Goal: Task Accomplishment & Management: Manage account settings

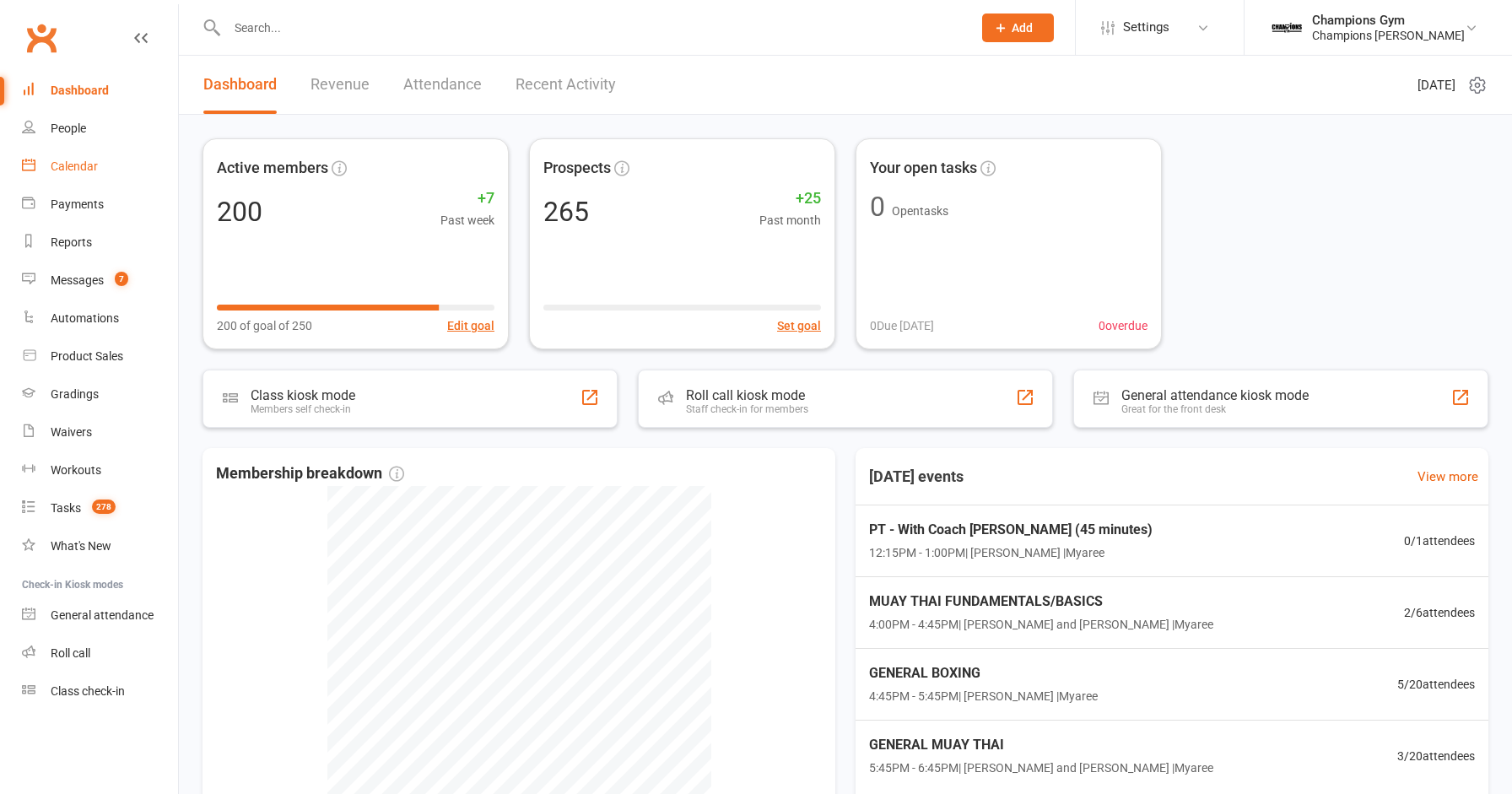
click at [63, 167] on div "Calendar" at bounding box center [75, 167] width 47 height 13
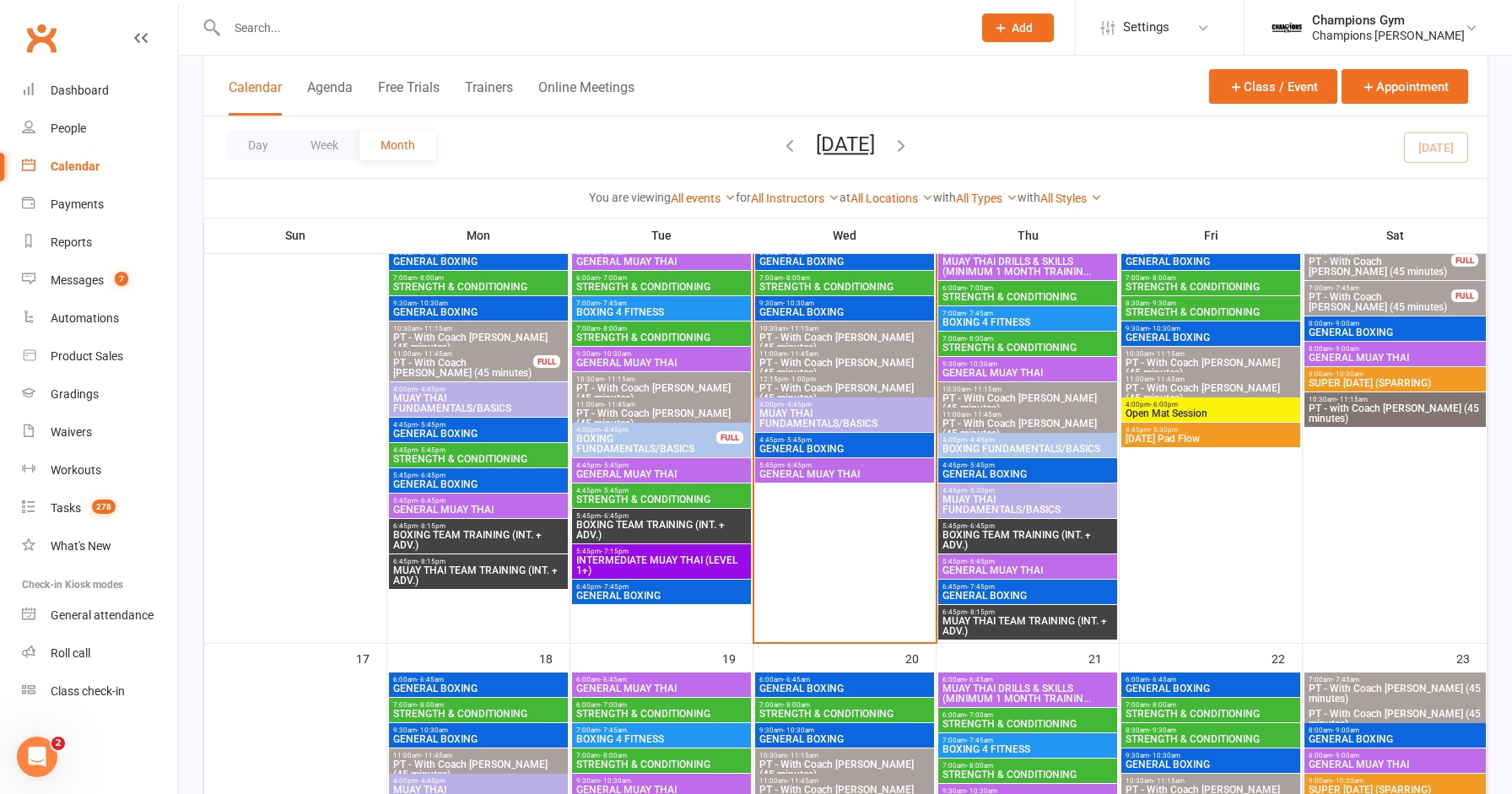
scroll to position [877, 0]
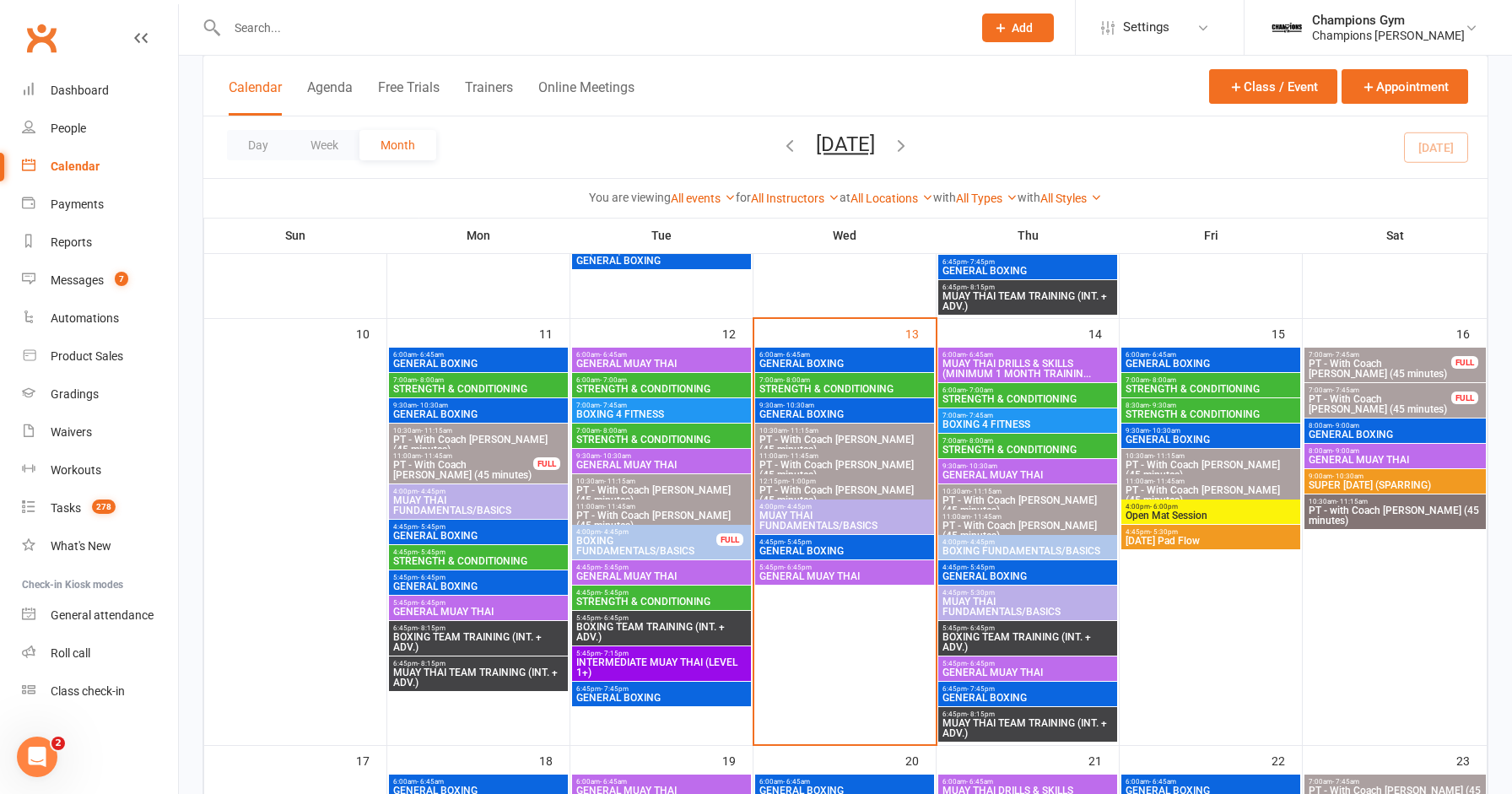
click at [713, 662] on span "INTERMEDIATE MUAY THAI (LEVEL 1+)" at bounding box center [661, 667] width 172 height 20
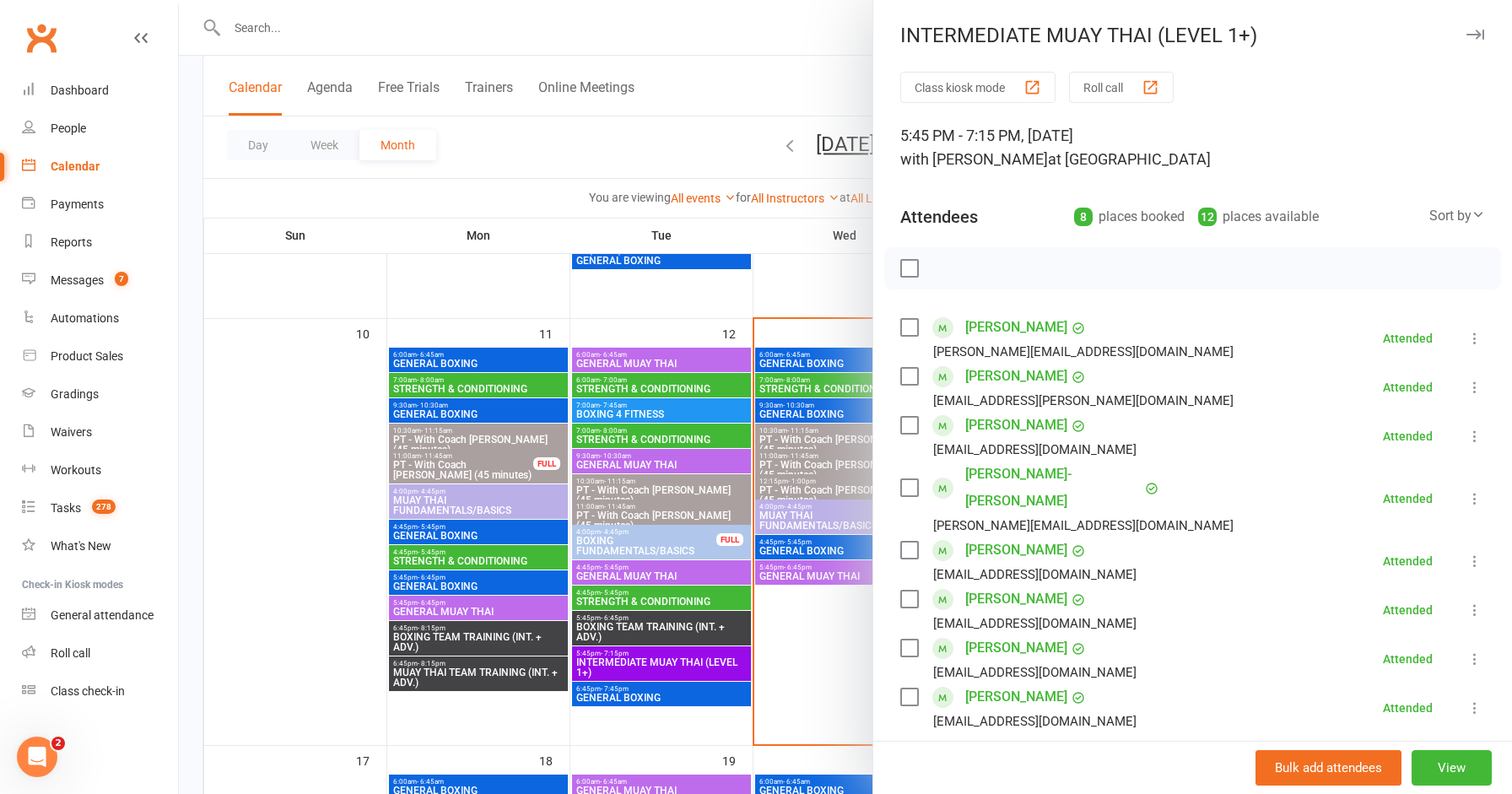
click at [1478, 40] on button "button" at bounding box center [1474, 34] width 20 height 20
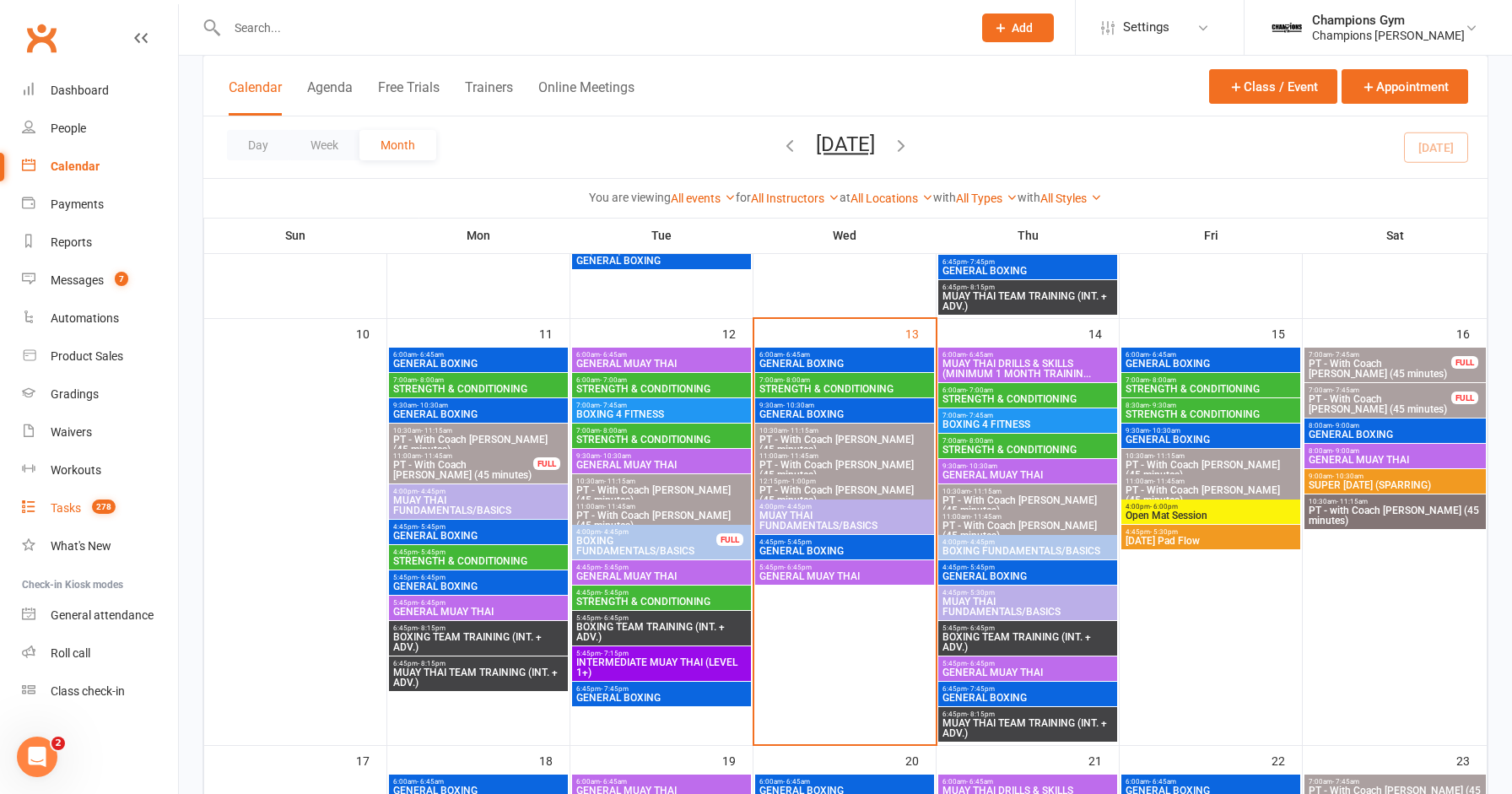
click at [68, 505] on div "Tasks" at bounding box center [66, 508] width 30 height 13
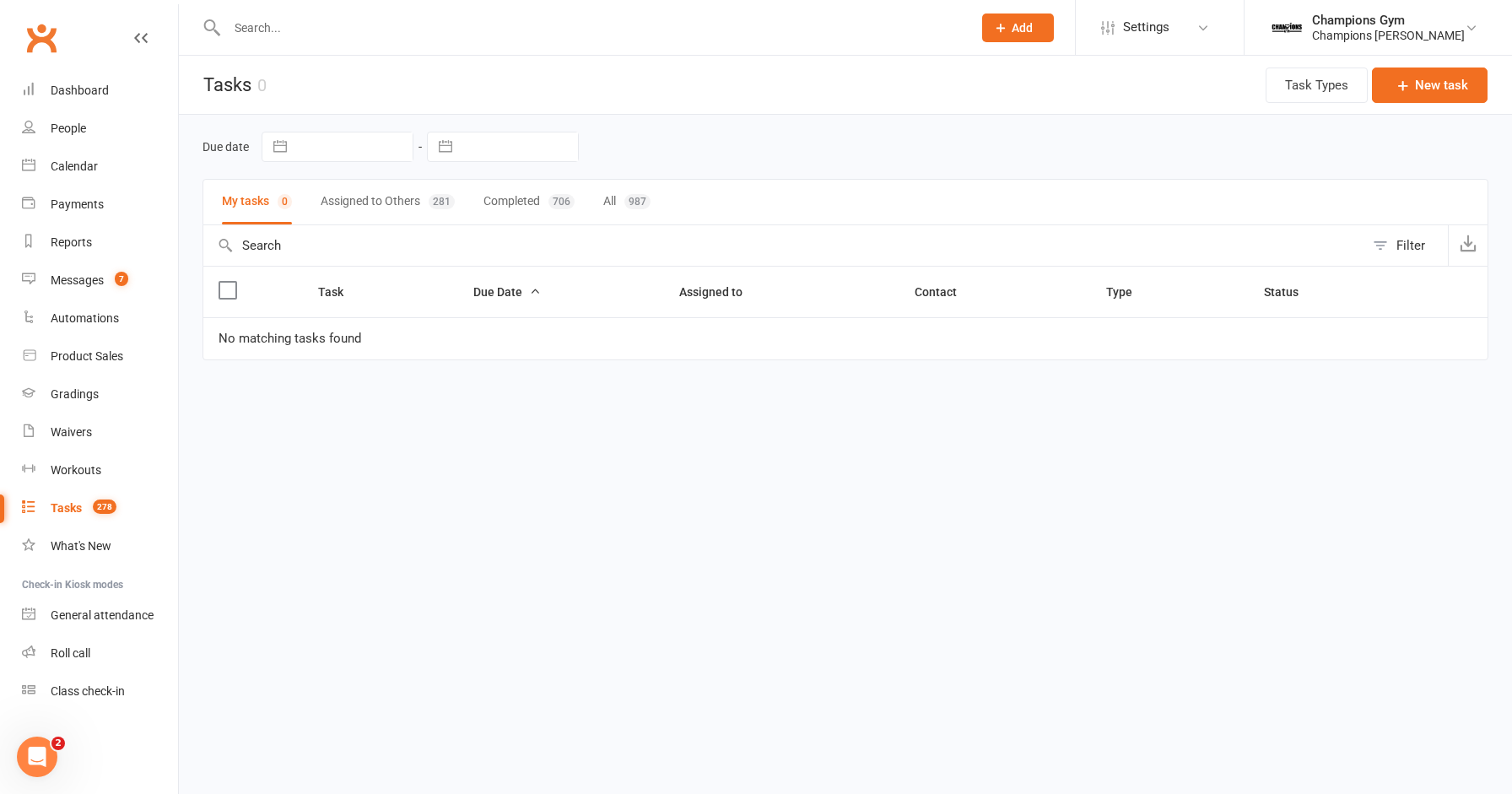
click at [69, 506] on div "Tasks" at bounding box center [66, 508] width 31 height 13
click at [356, 201] on button "Assigned to Others 281" at bounding box center [388, 202] width 134 height 44
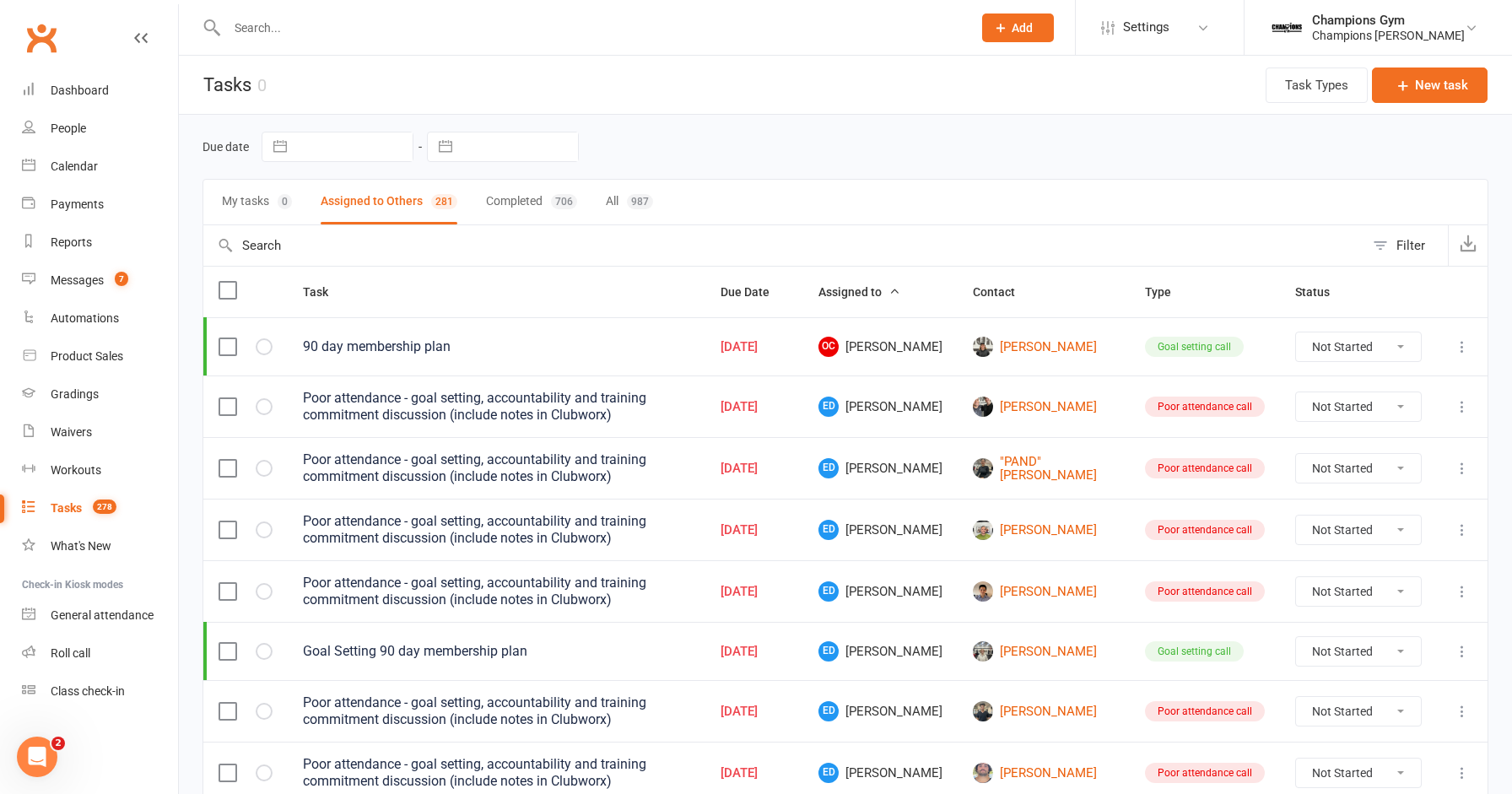
click at [221, 398] on label at bounding box center [227, 407] width 17 height 17
click at [221, 398] on input "checkbox" at bounding box center [227, 398] width 17 height 0
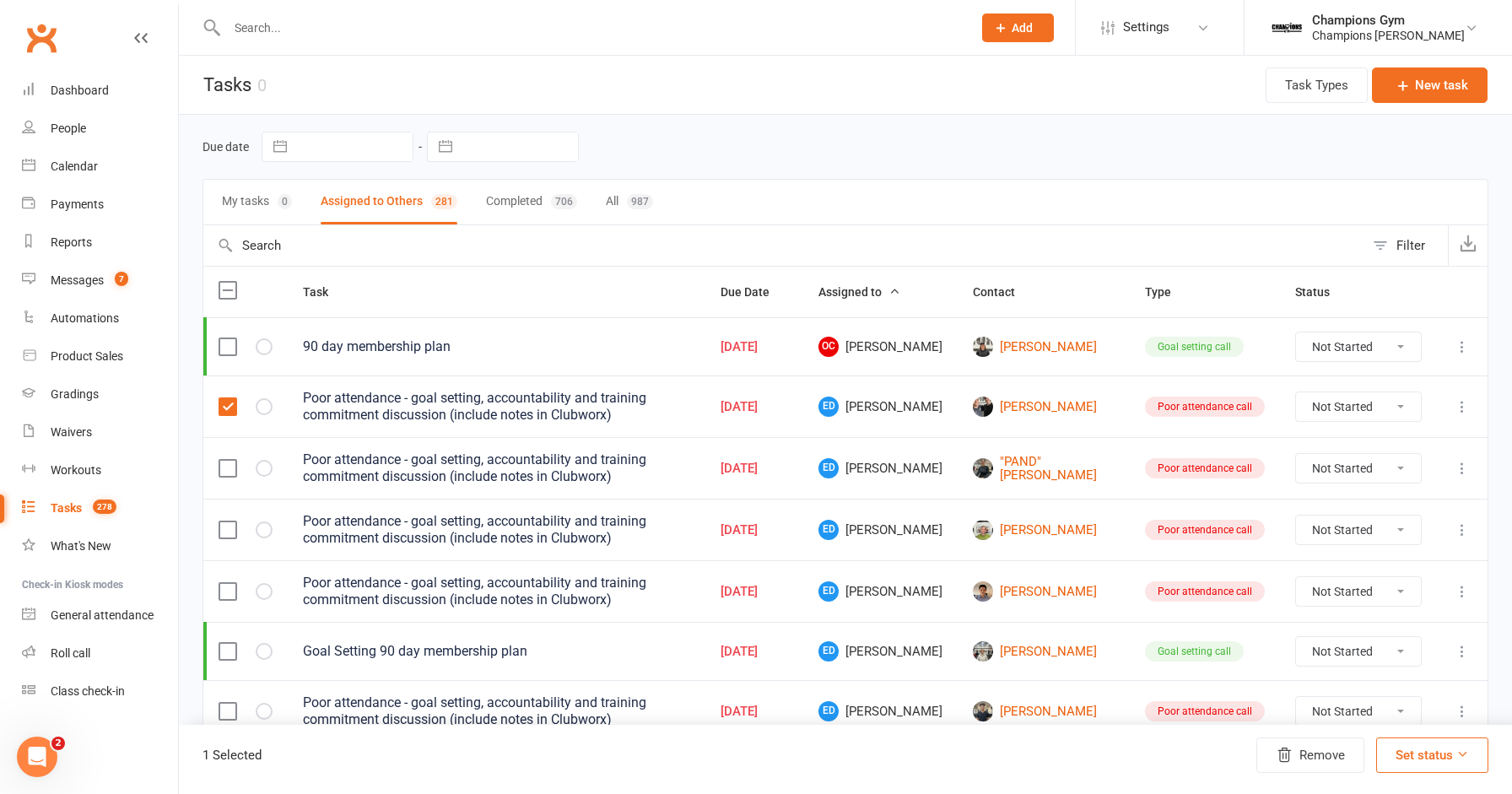
click at [231, 294] on label at bounding box center [227, 291] width 17 height 17
click at [231, 282] on input "checkbox" at bounding box center [227, 282] width 17 height 0
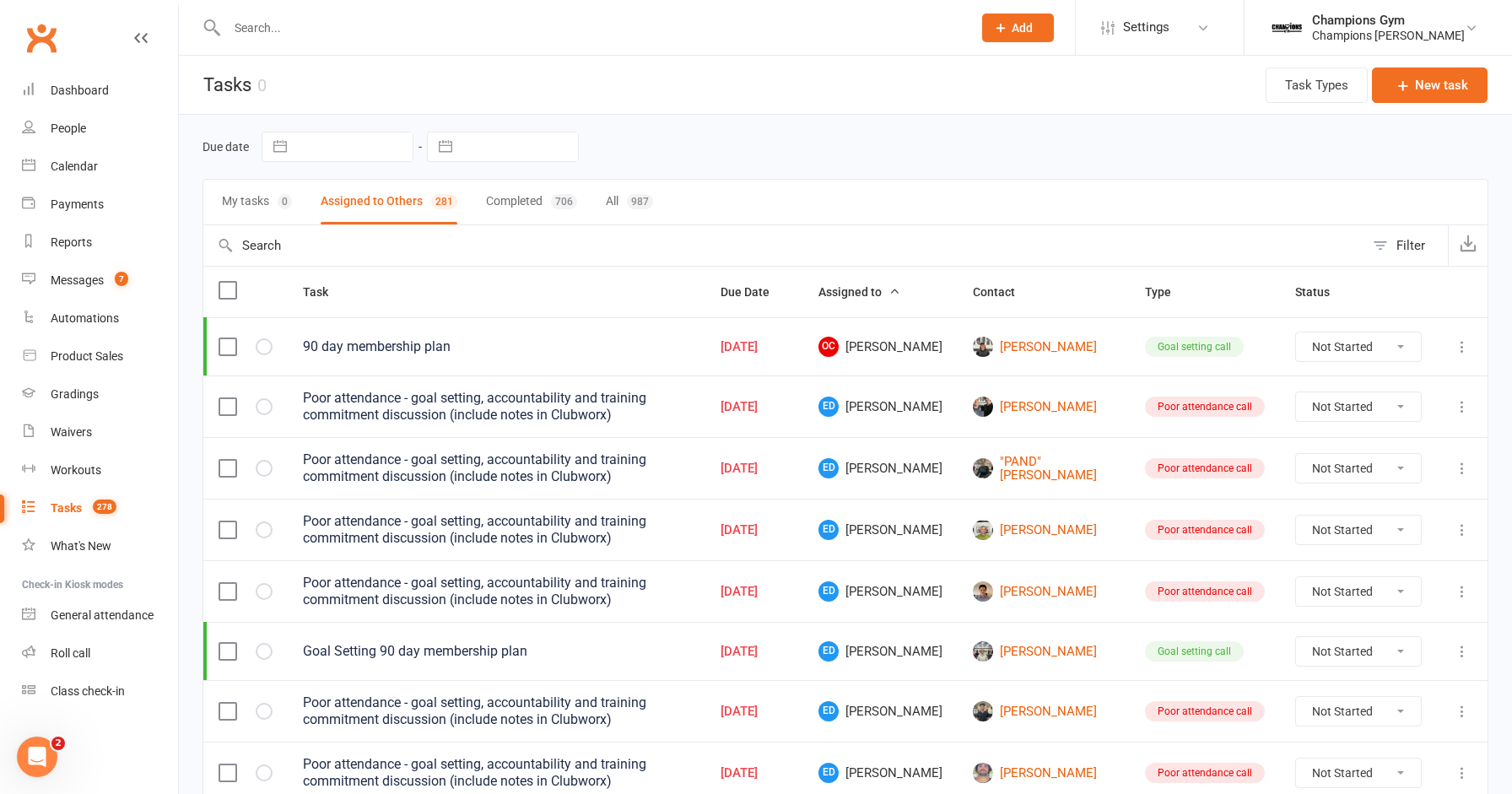
click at [228, 291] on label at bounding box center [227, 291] width 17 height 17
click at [228, 282] on input "checkbox" at bounding box center [227, 282] width 17 height 0
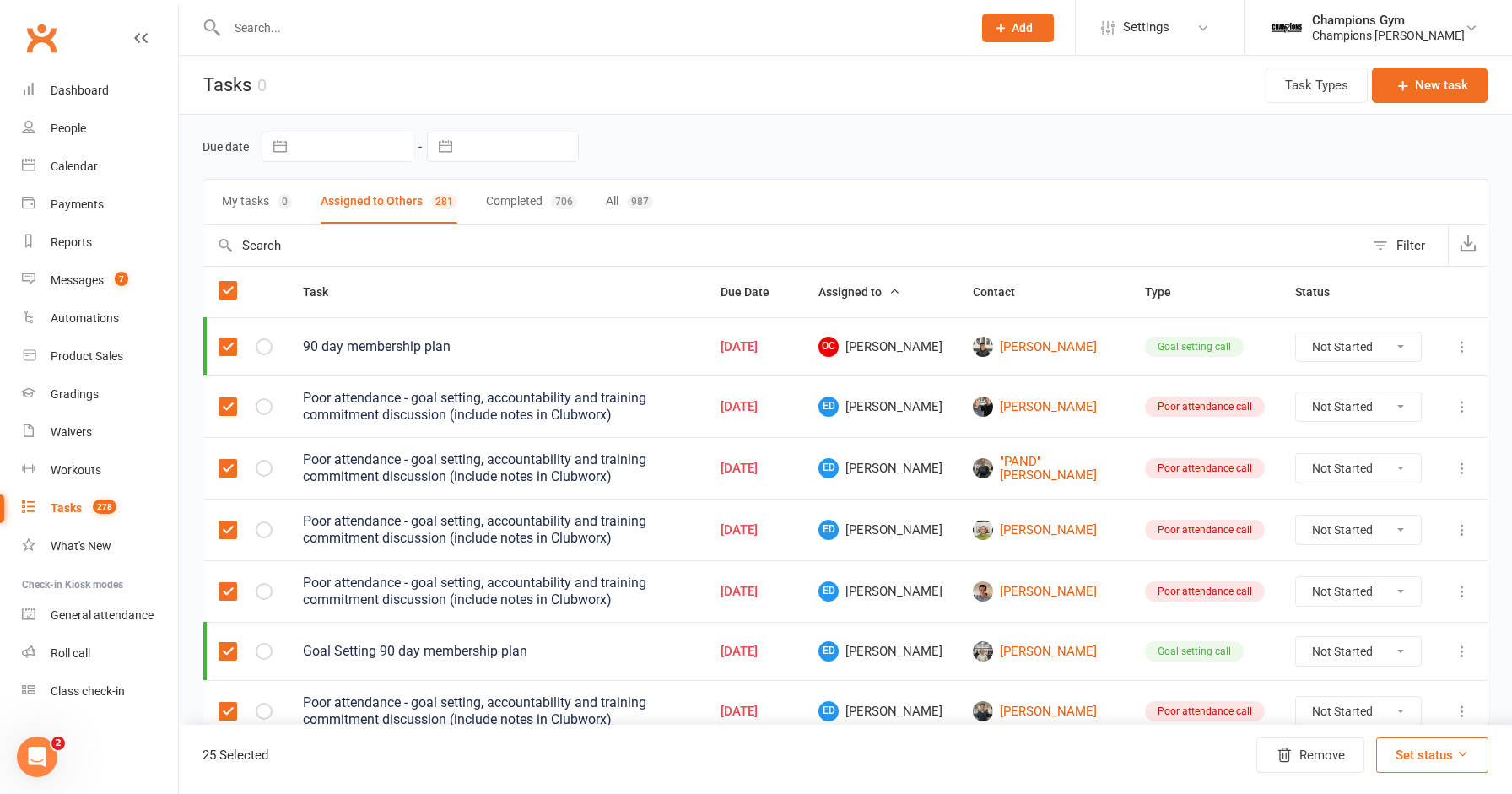
click at [223, 345] on label at bounding box center [227, 347] width 17 height 17
click at [223, 339] on input "checkbox" at bounding box center [227, 339] width 17 height 0
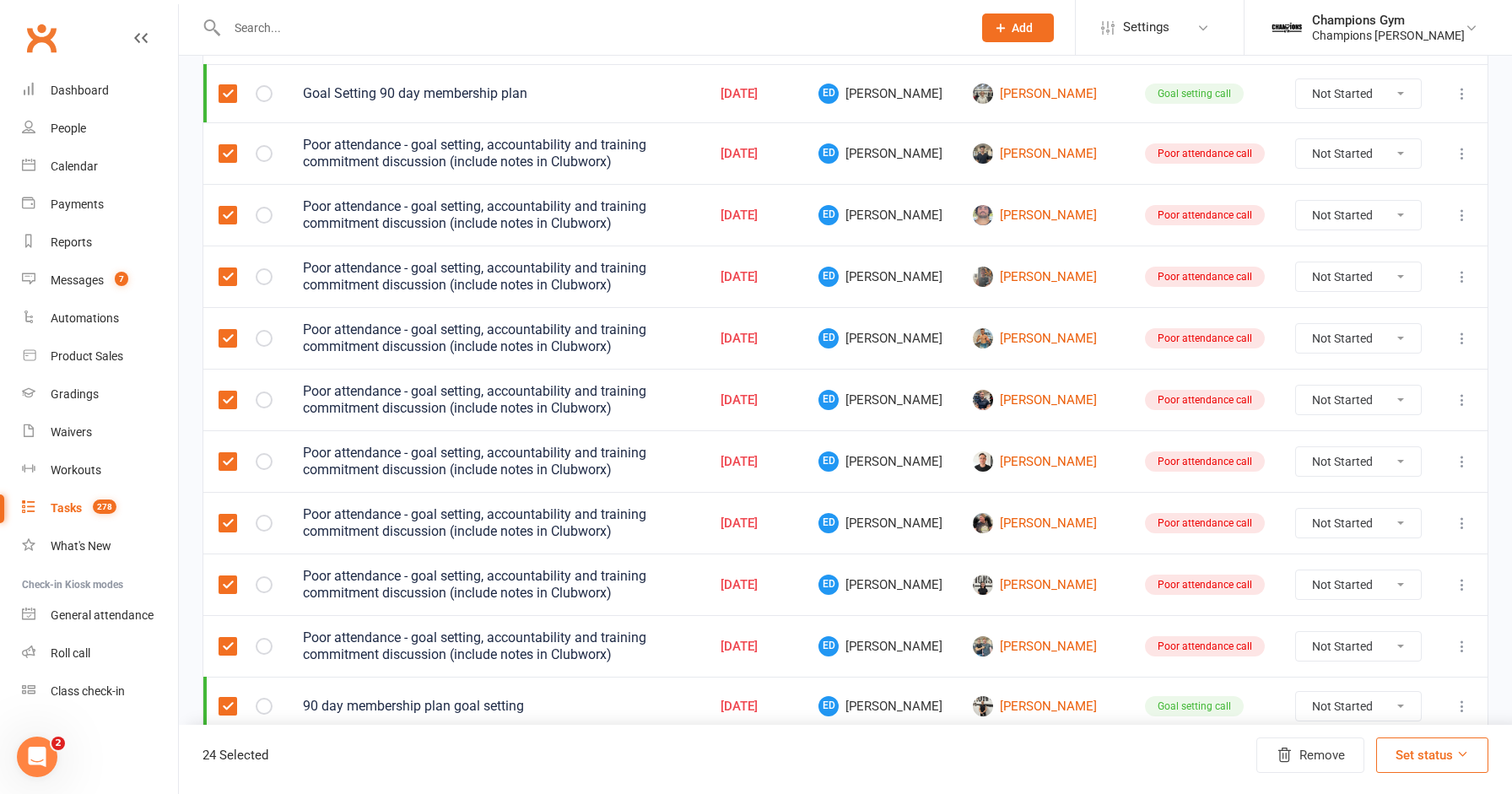
scroll to position [1156, 0]
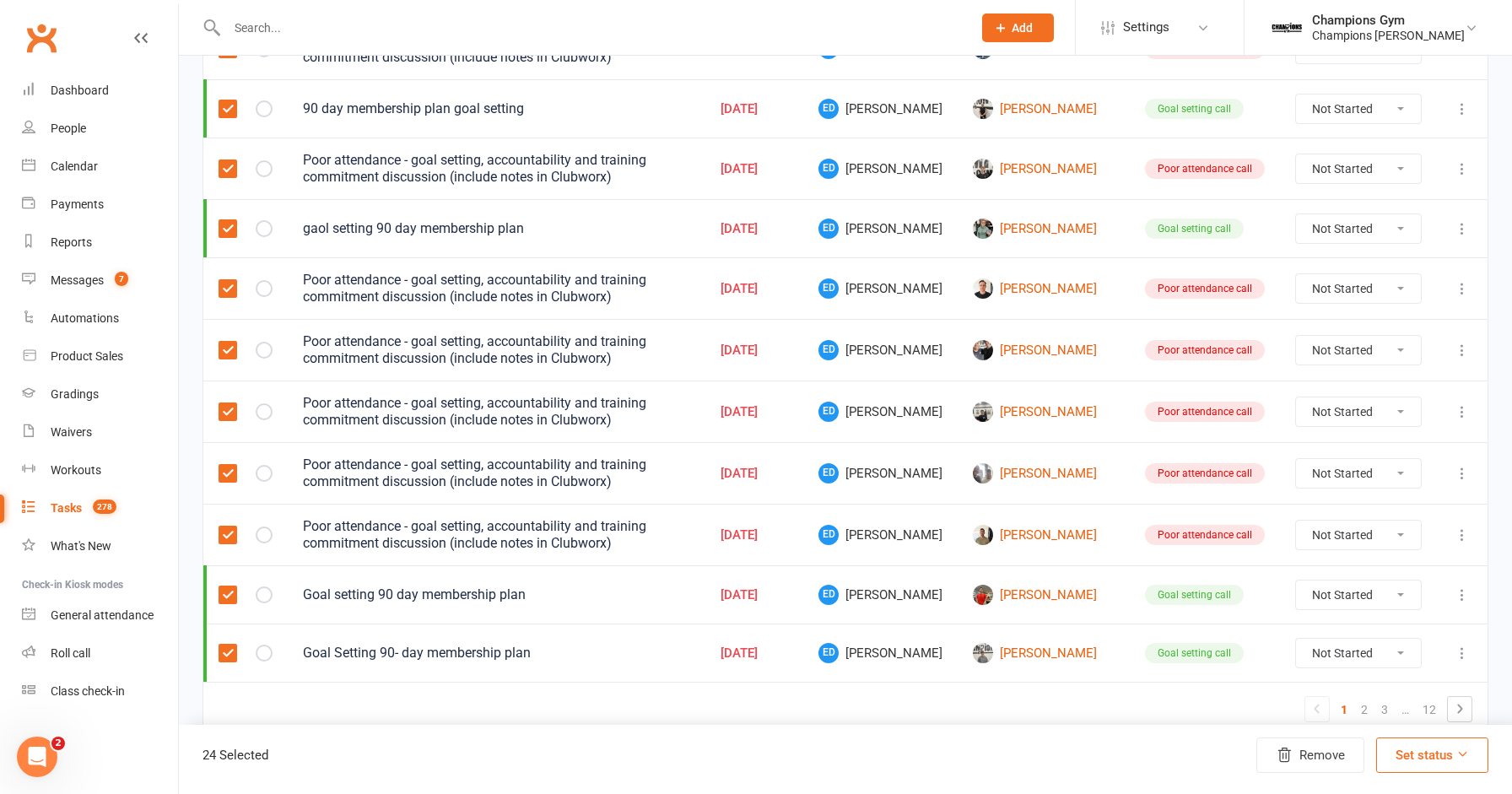
click at [226, 587] on label at bounding box center [227, 595] width 17 height 17
click at [226, 587] on input "checkbox" at bounding box center [227, 587] width 17 height 0
click at [222, 644] on label at bounding box center [227, 653] width 17 height 17
click at [222, 644] on input "checkbox" at bounding box center [227, 644] width 17 height 0
click at [221, 224] on label at bounding box center [227, 229] width 17 height 17
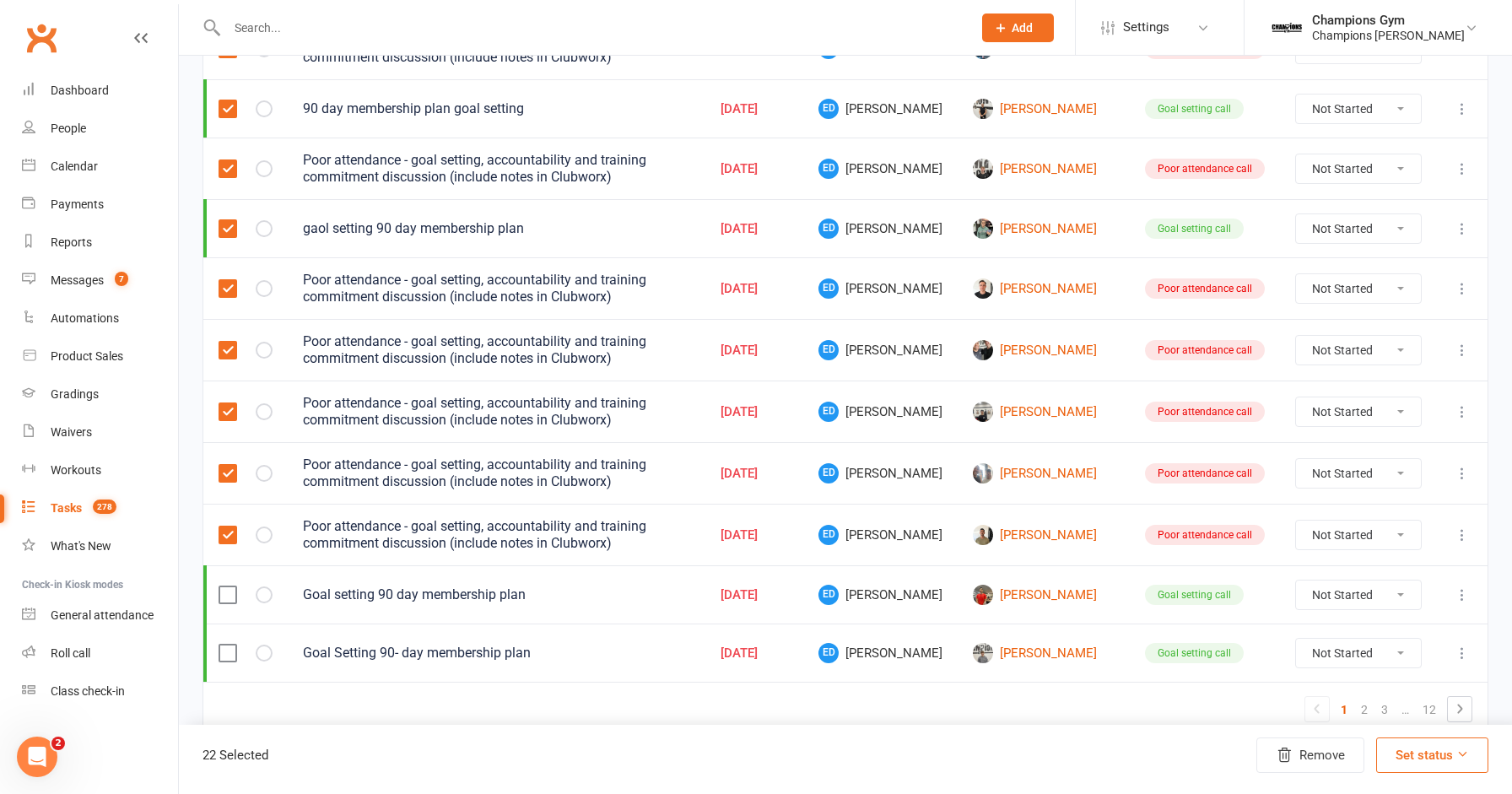
click at [221, 221] on input "checkbox" at bounding box center [227, 221] width 17 height 0
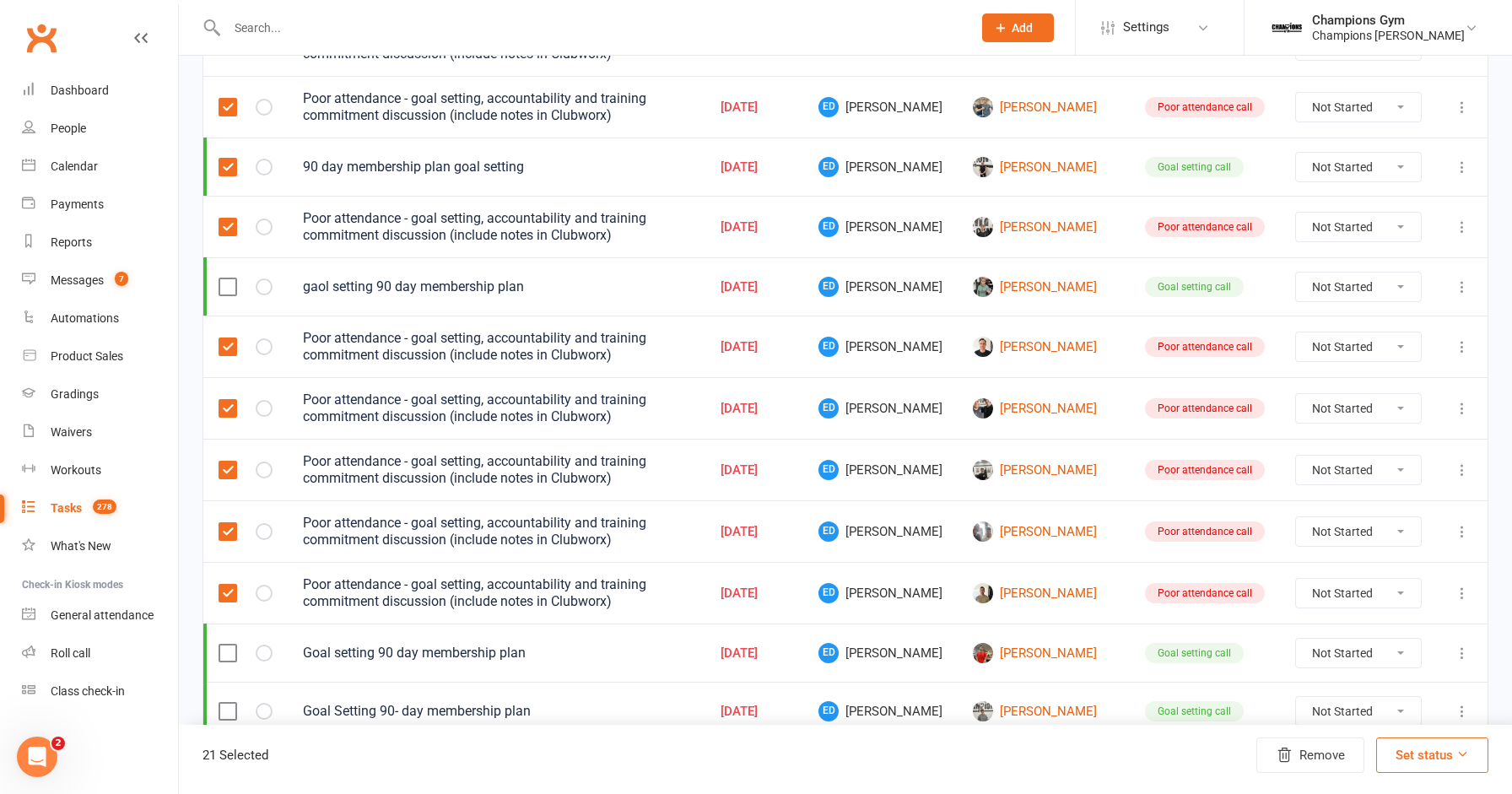
scroll to position [1096, 0]
click at [224, 160] on label at bounding box center [227, 168] width 17 height 17
click at [224, 160] on input "checkbox" at bounding box center [227, 160] width 17 height 0
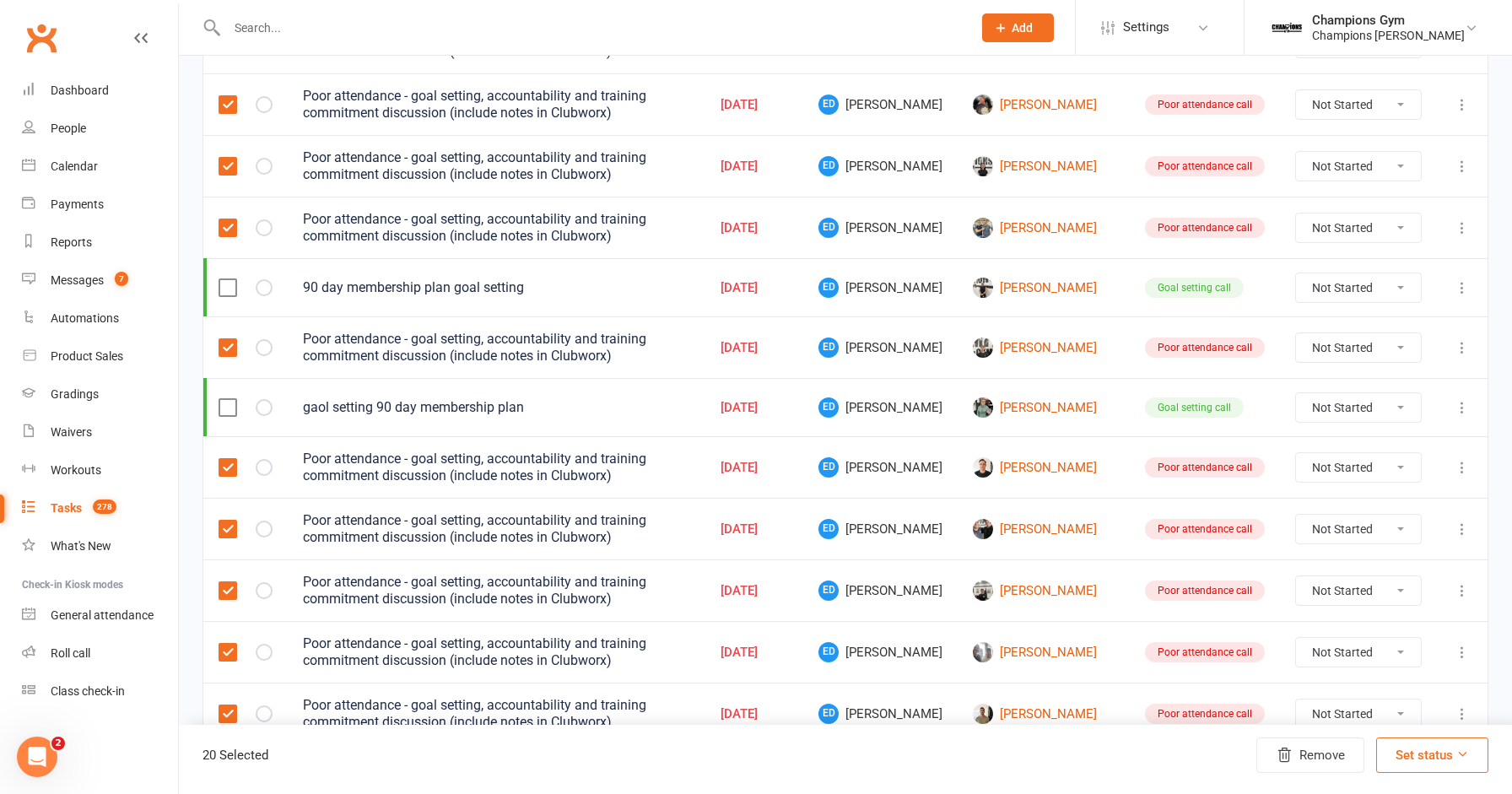
scroll to position [967, 0]
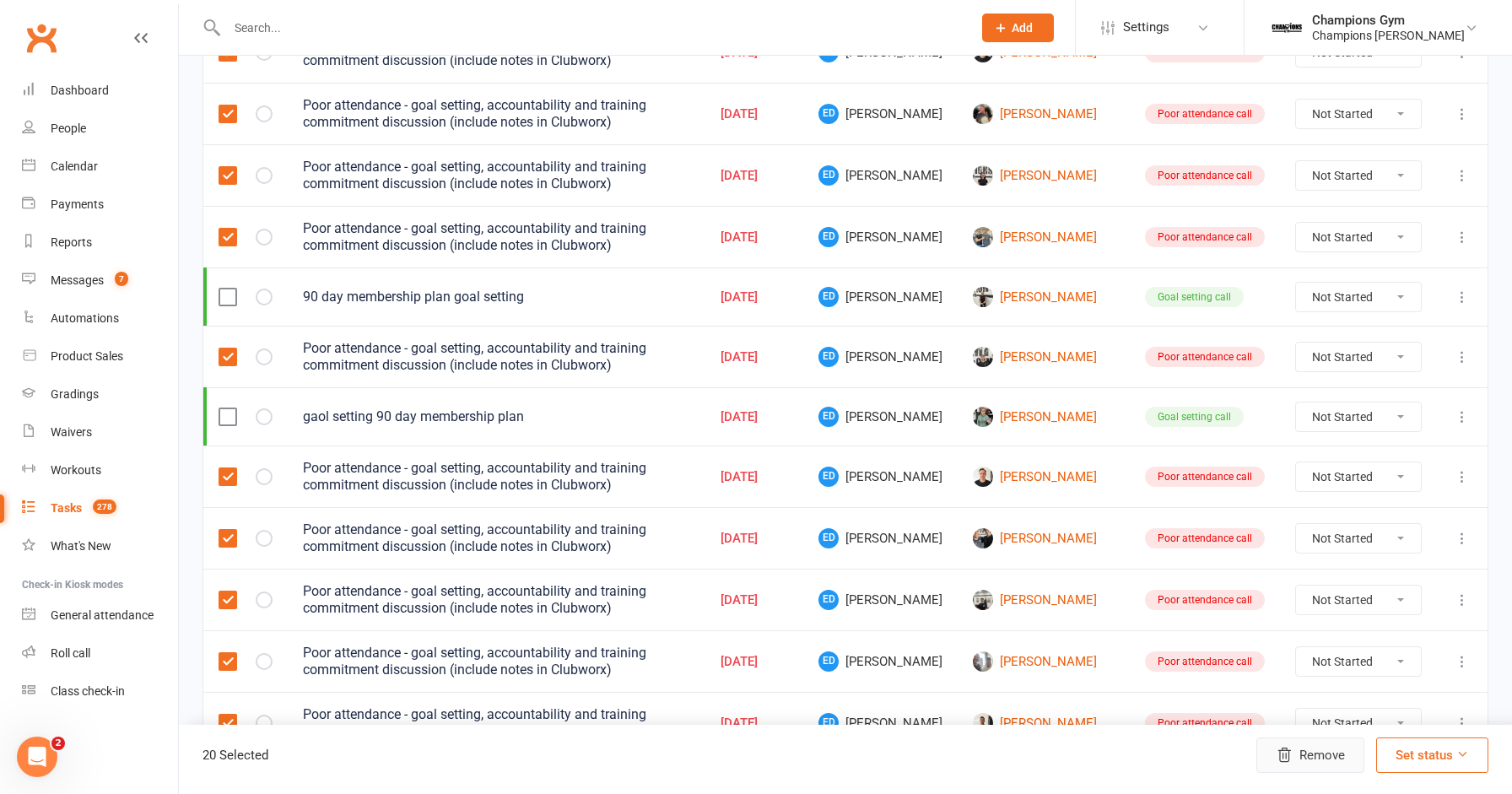
click at [1342, 765] on button "Remove" at bounding box center [1310, 754] width 108 height 35
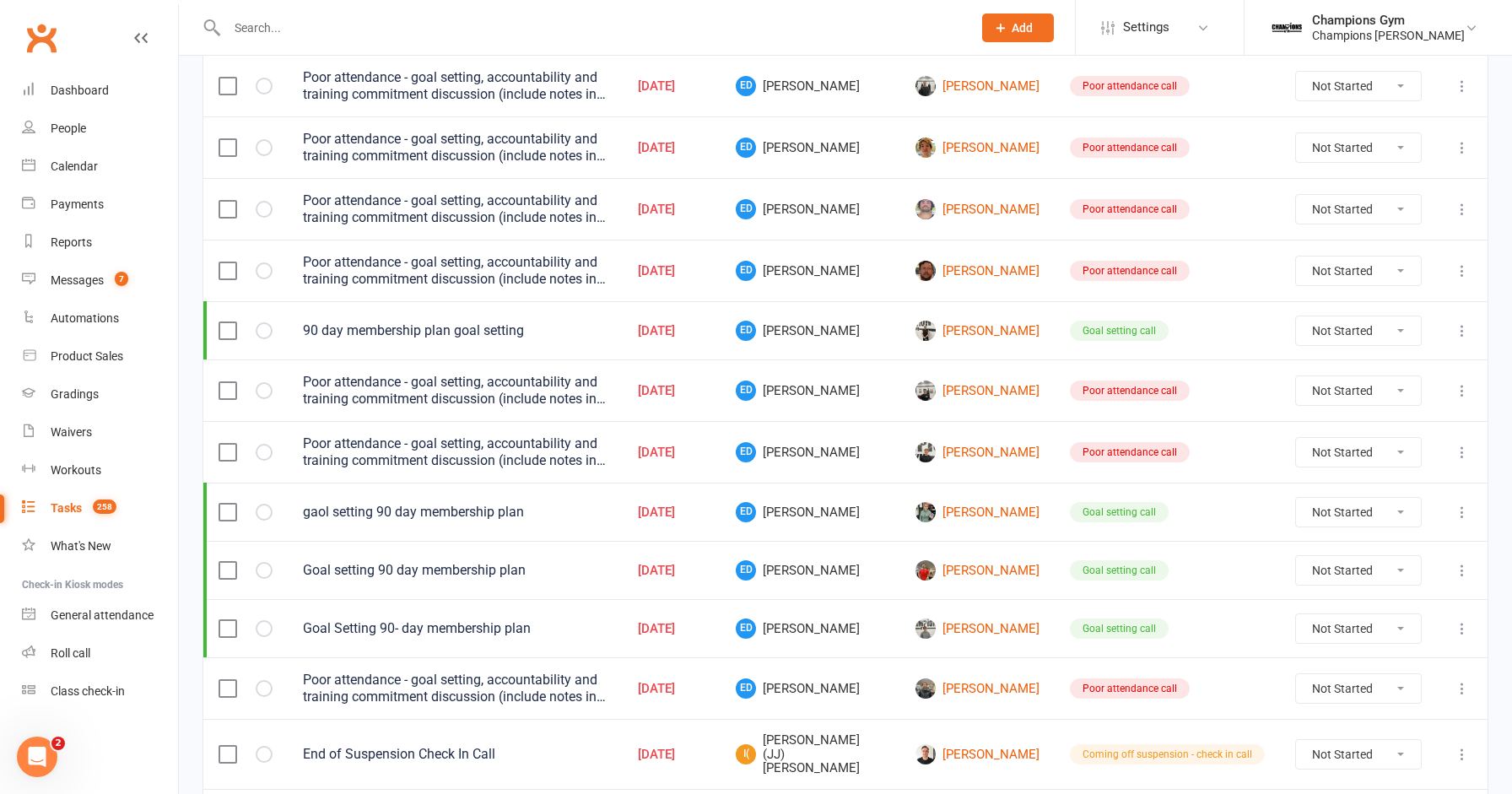
scroll to position [1139, 0]
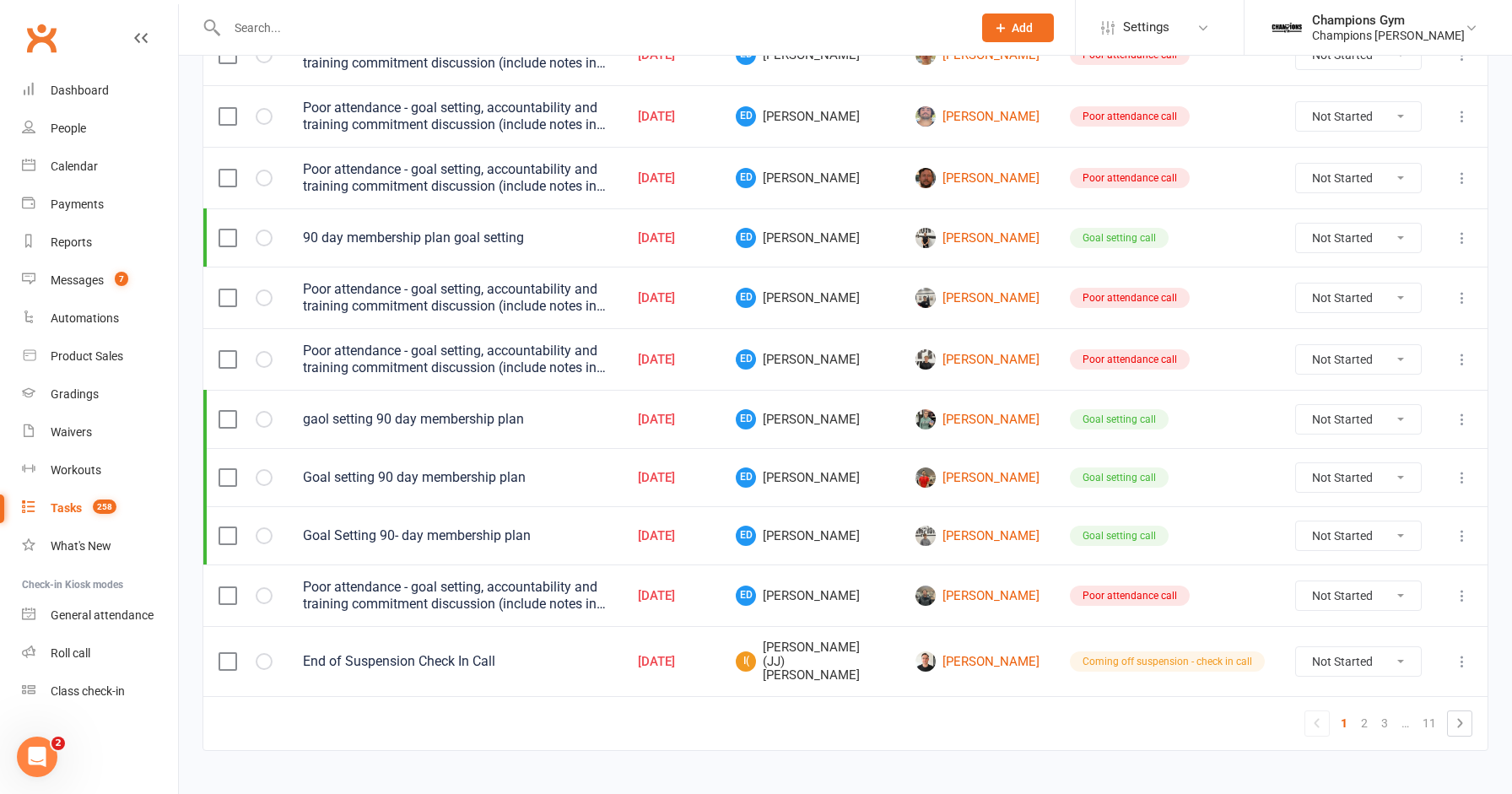
click at [225, 290] on label at bounding box center [227, 298] width 17 height 17
click at [225, 290] on input "checkbox" at bounding box center [227, 290] width 17 height 0
click at [229, 351] on label at bounding box center [227, 360] width 17 height 17
click at [229, 351] on input "checkbox" at bounding box center [227, 351] width 17 height 0
click at [231, 588] on label at bounding box center [227, 596] width 17 height 17
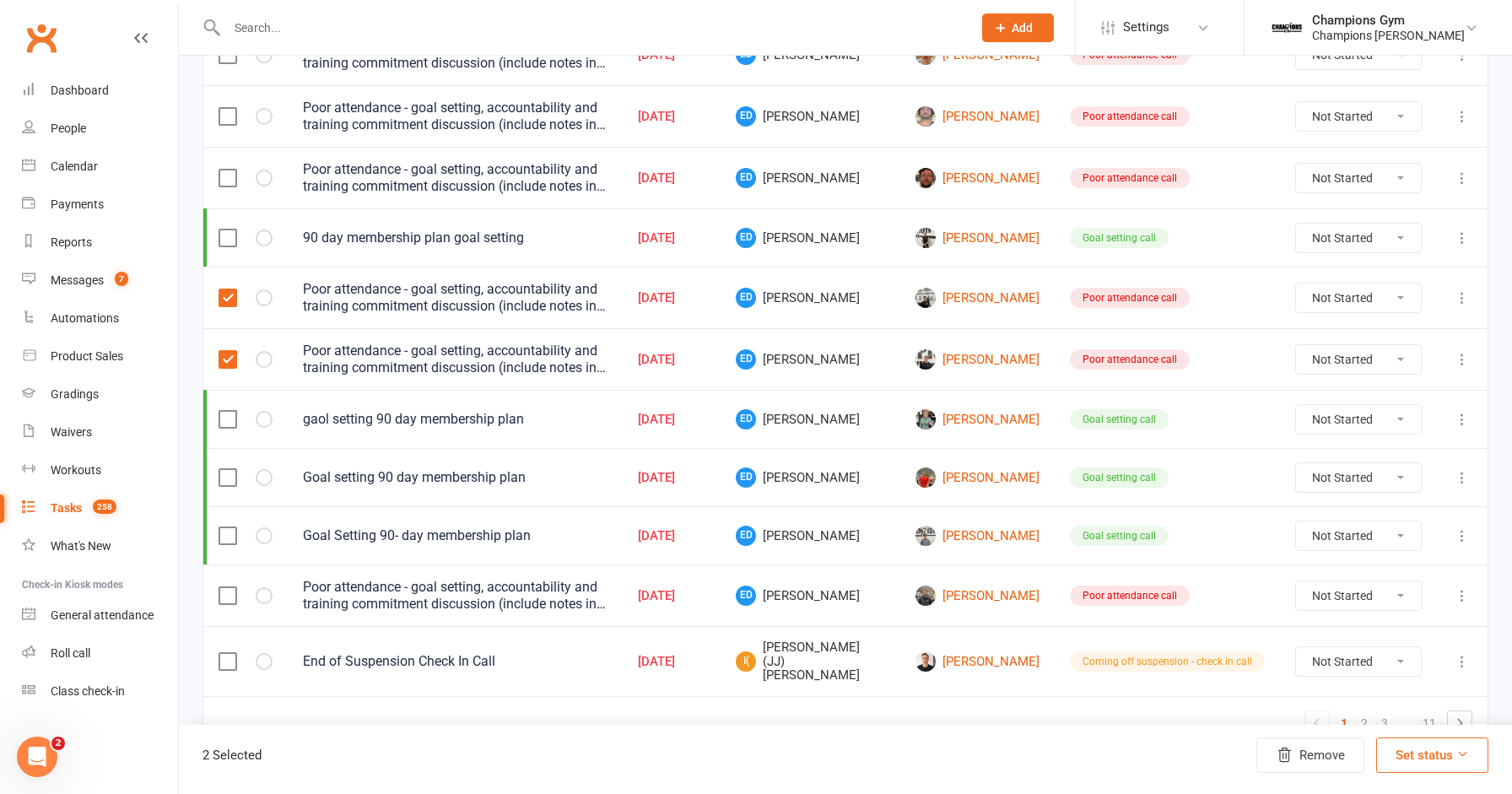
click at [231, 588] on input "checkbox" at bounding box center [227, 588] width 17 height 0
click at [226, 627] on td at bounding box center [245, 662] width 84 height 70
click at [227, 653] on label at bounding box center [227, 662] width 17 height 17
click at [227, 653] on input "checkbox" at bounding box center [227, 653] width 17 height 0
click at [1292, 767] on button "Remove" at bounding box center [1310, 754] width 108 height 35
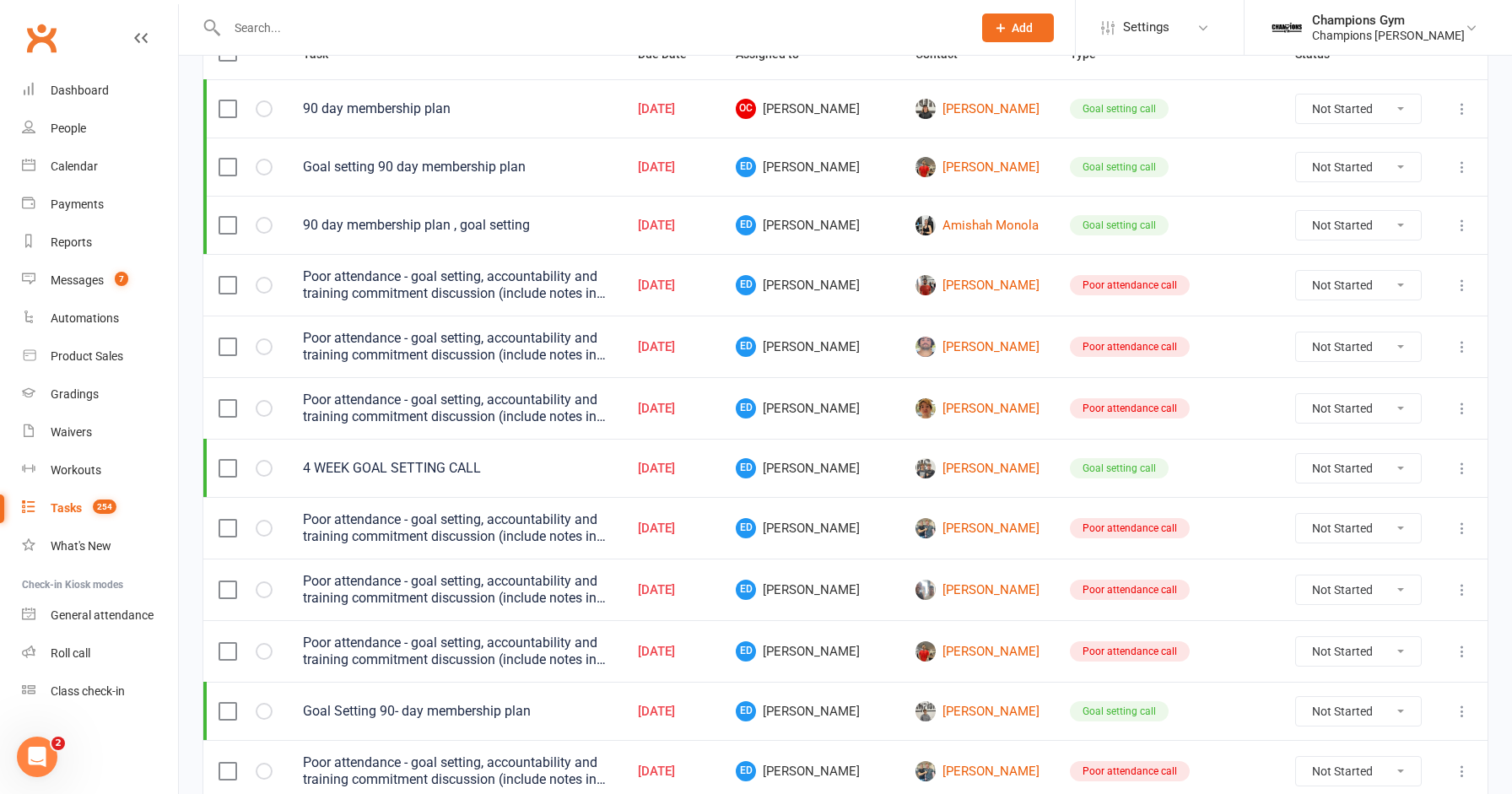
scroll to position [0, 0]
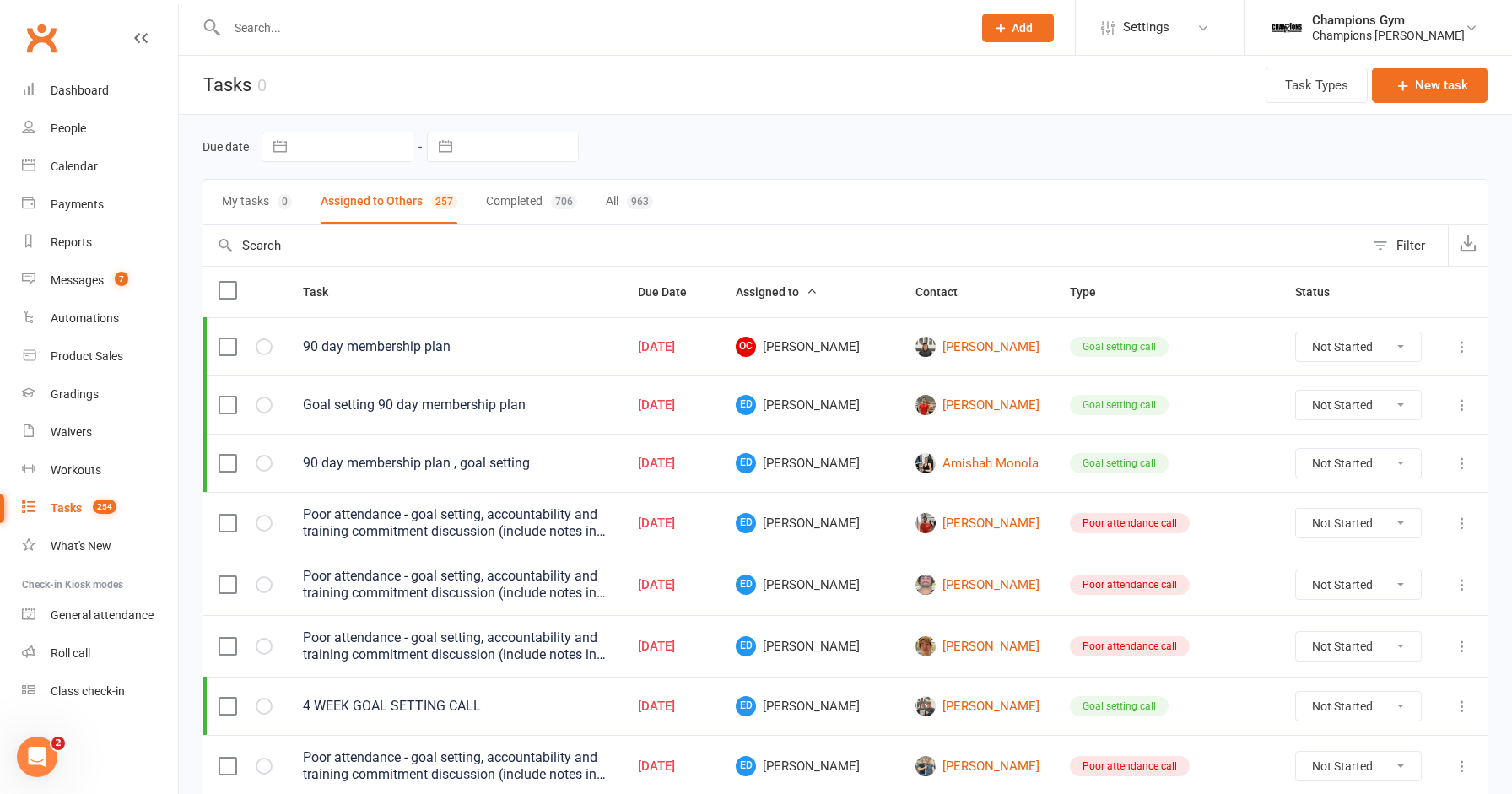
click at [607, 532] on div "Poor attendance - goal setting, accountability and training commitment discussi…" at bounding box center [455, 523] width 305 height 34
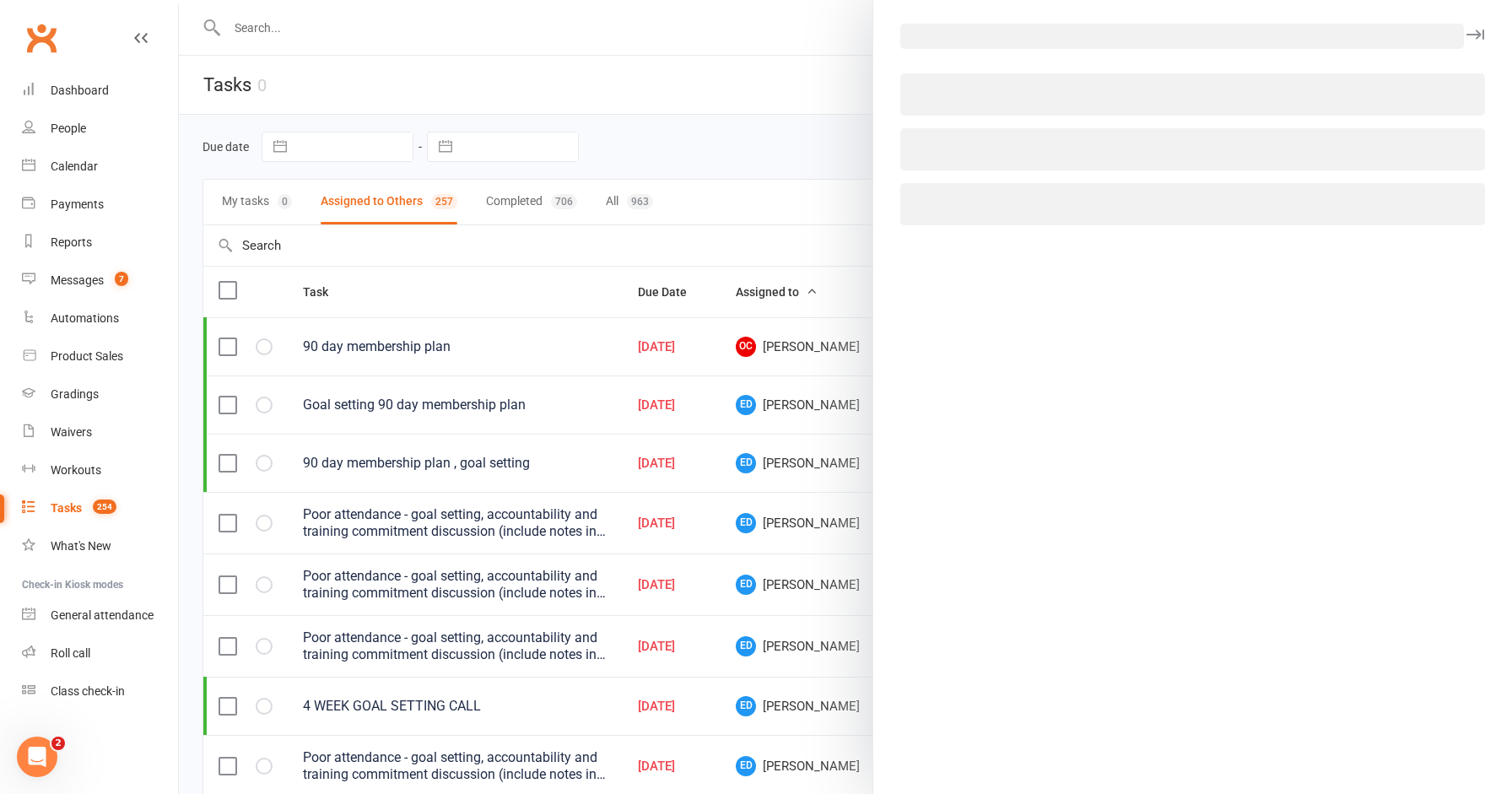
scroll to position [44, 0]
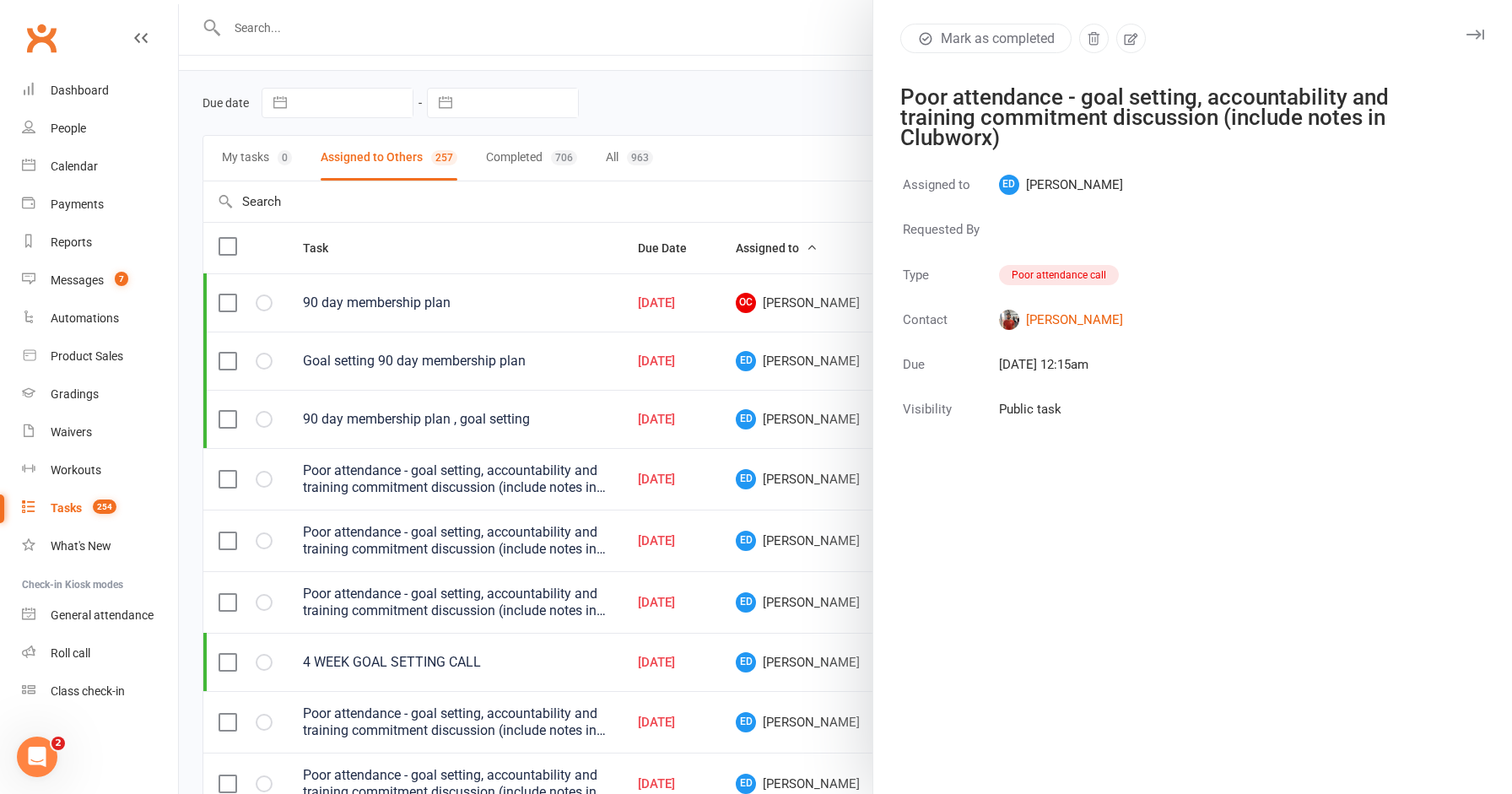
click at [1474, 37] on icon "button" at bounding box center [1475, 34] width 18 height 10
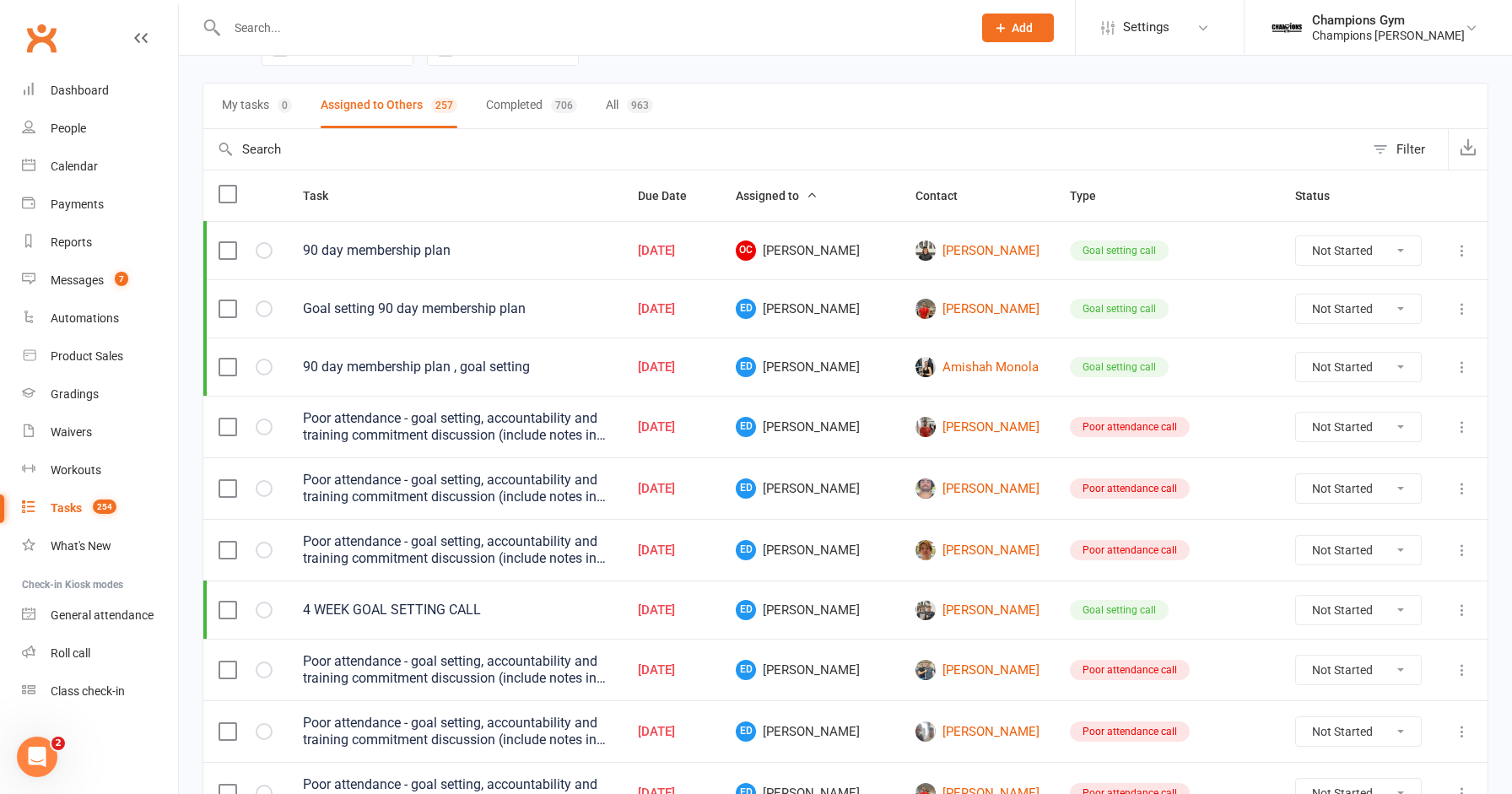
scroll to position [0, 0]
